Goal: Task Accomplishment & Management: Use online tool/utility

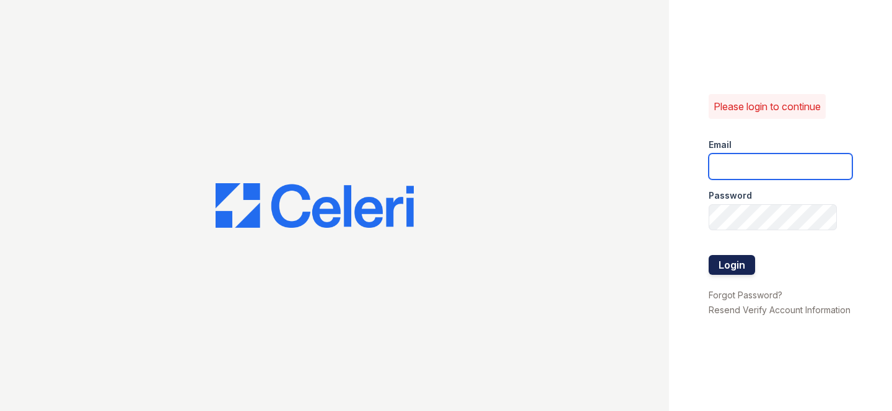
type input "maitlandwest@nmresidential.com"
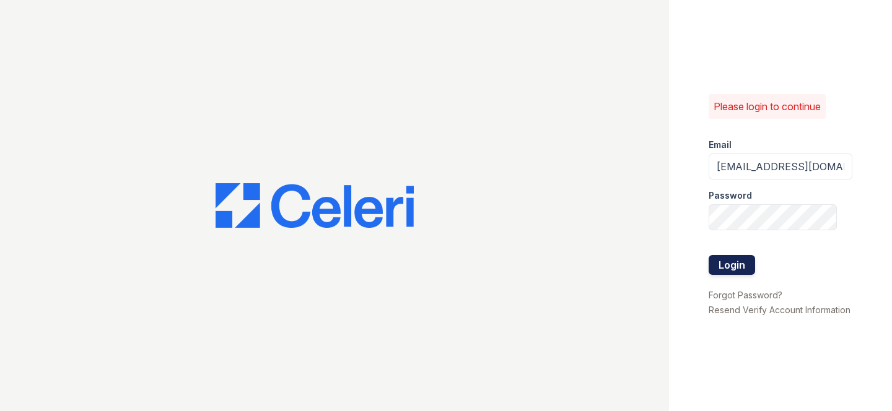
click at [744, 265] on button "Login" at bounding box center [732, 265] width 46 height 20
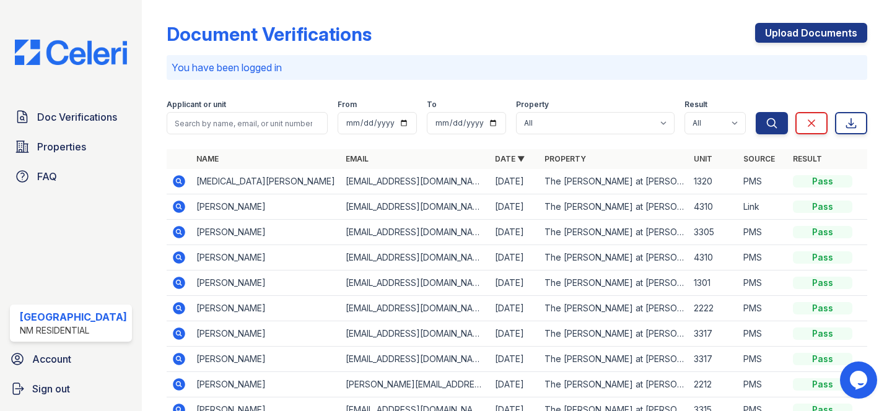
click at [175, 229] on icon at bounding box center [179, 232] width 12 height 12
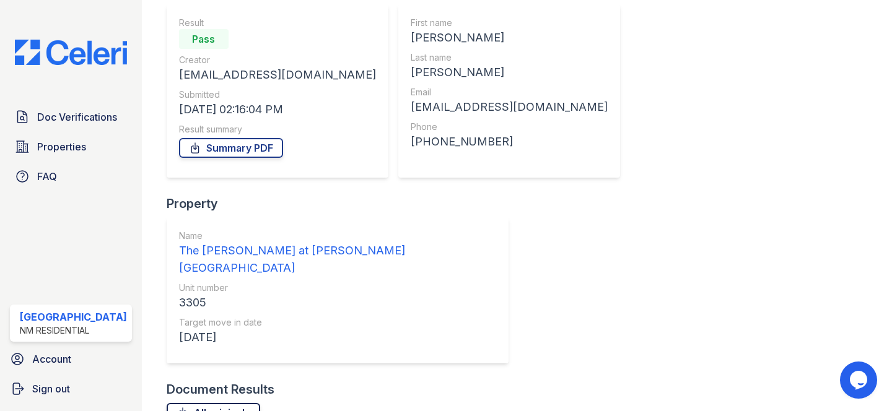
scroll to position [202, 0]
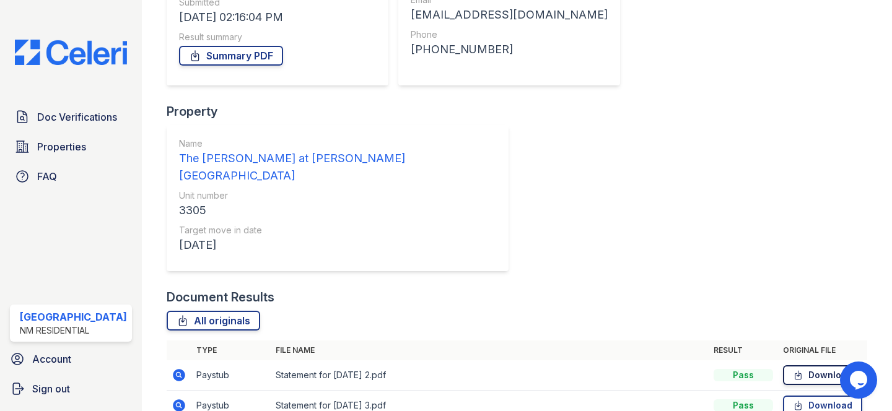
click at [824, 365] on link "Download" at bounding box center [822, 375] width 79 height 20
